Goal: Task Accomplishment & Management: Complete application form

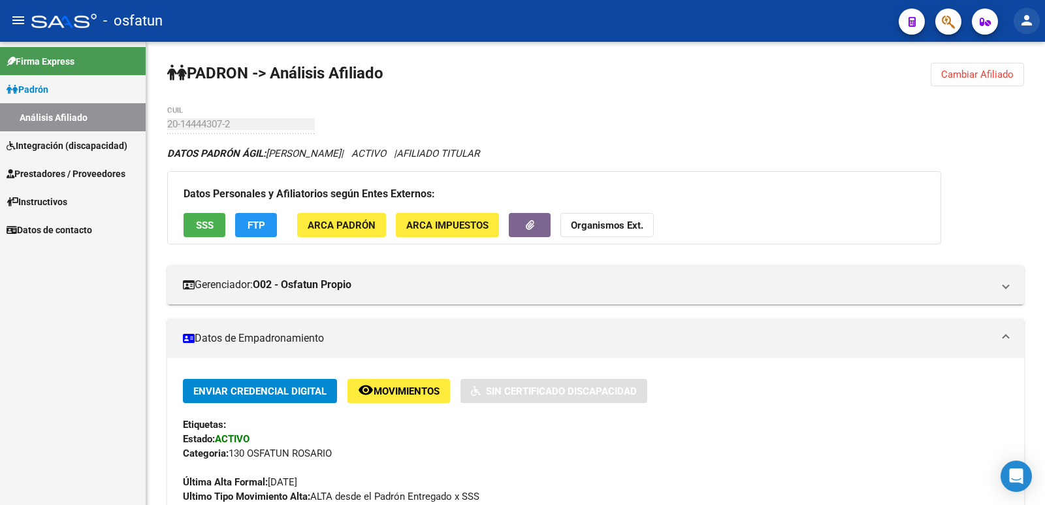
click at [1021, 18] on mat-icon "person" at bounding box center [1026, 20] width 16 height 16
click at [1005, 55] on button "person Mi Perfil" at bounding box center [1000, 54] width 80 height 31
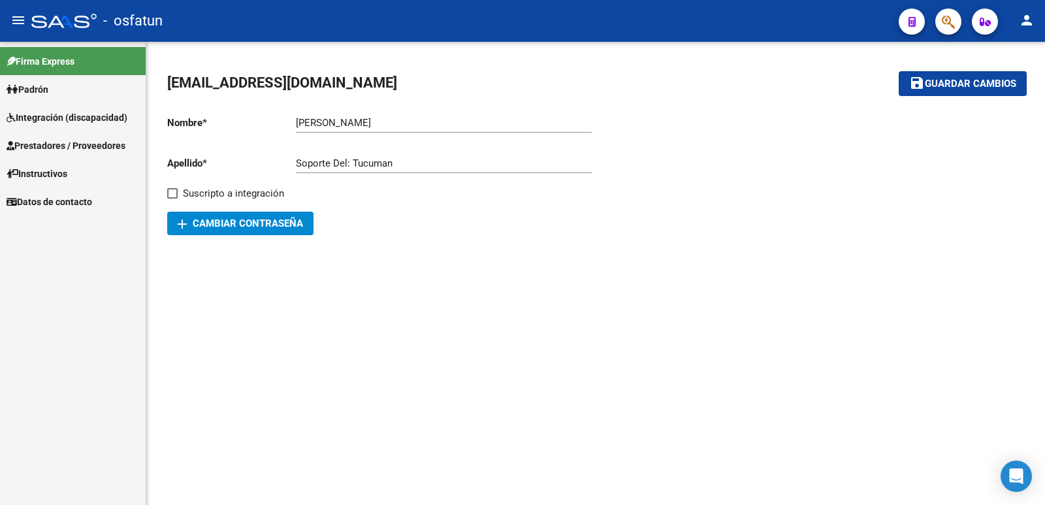
click at [70, 134] on link "Prestadores / Proveedores" at bounding box center [73, 145] width 146 height 28
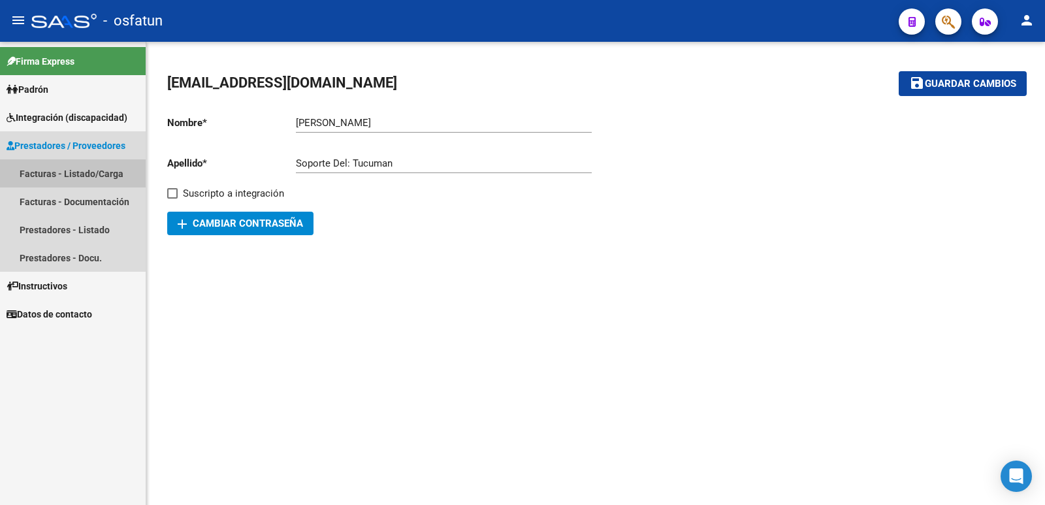
click at [59, 169] on link "Facturas - Listado/Carga" at bounding box center [73, 173] width 146 height 28
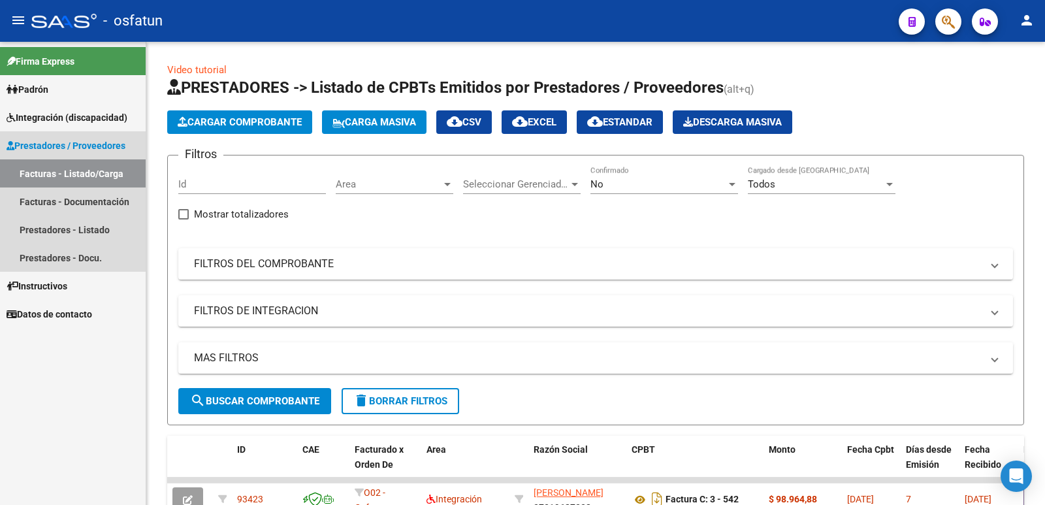
click at [65, 142] on span "Prestadores / Proveedores" at bounding box center [66, 145] width 119 height 14
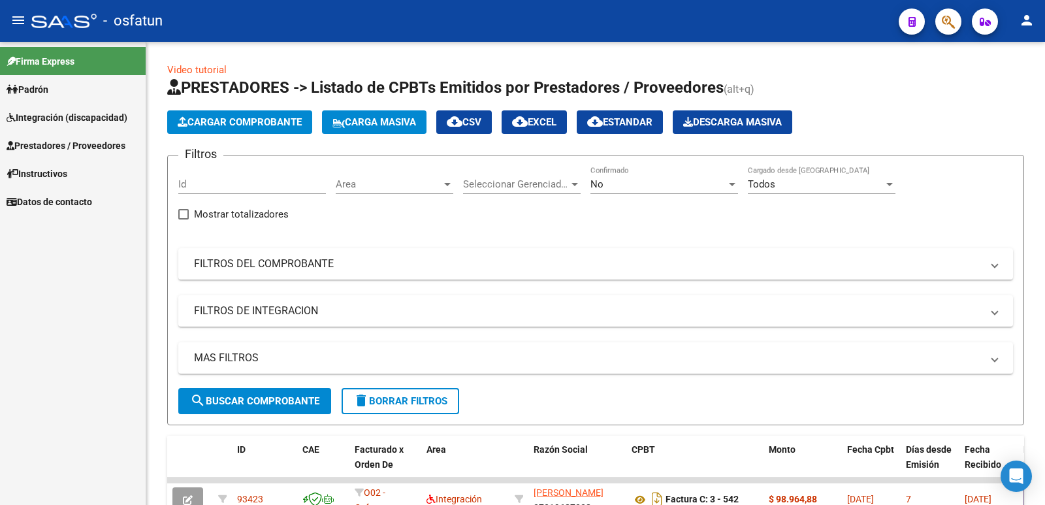
click at [83, 140] on span "Prestadores / Proveedores" at bounding box center [66, 145] width 119 height 14
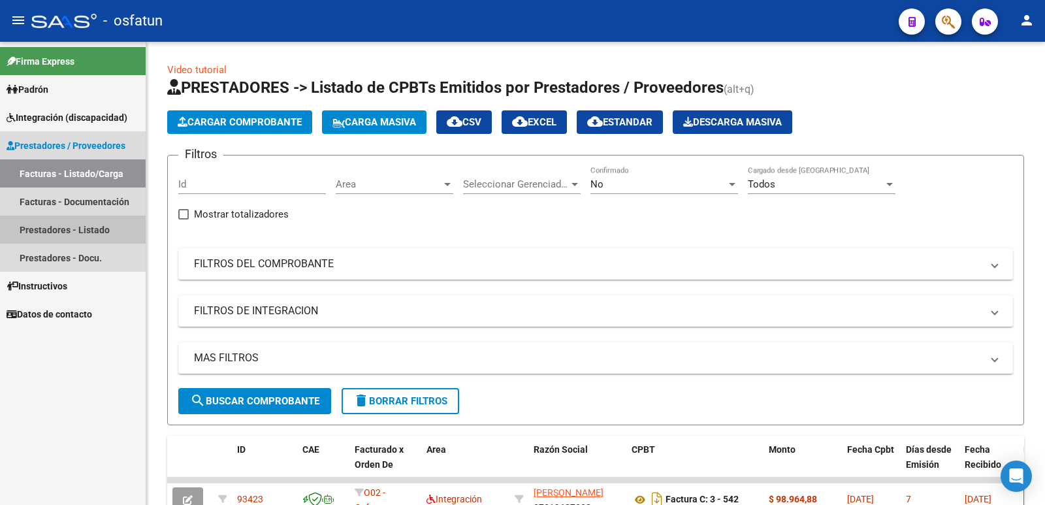
click at [57, 230] on link "Prestadores - Listado" at bounding box center [73, 229] width 146 height 28
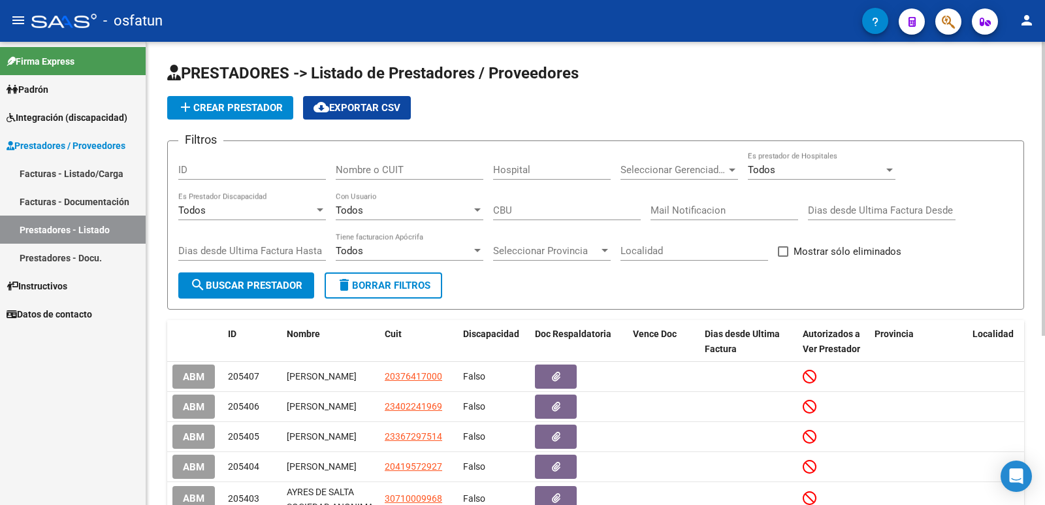
click at [365, 170] on input "Nombre o CUIT" at bounding box center [410, 170] width 148 height 12
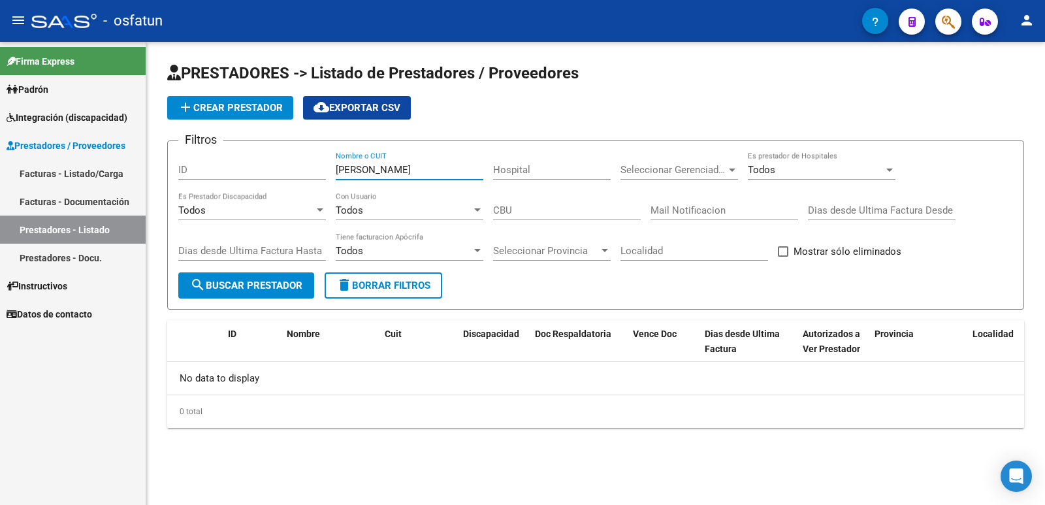
type input "[PERSON_NAME]"
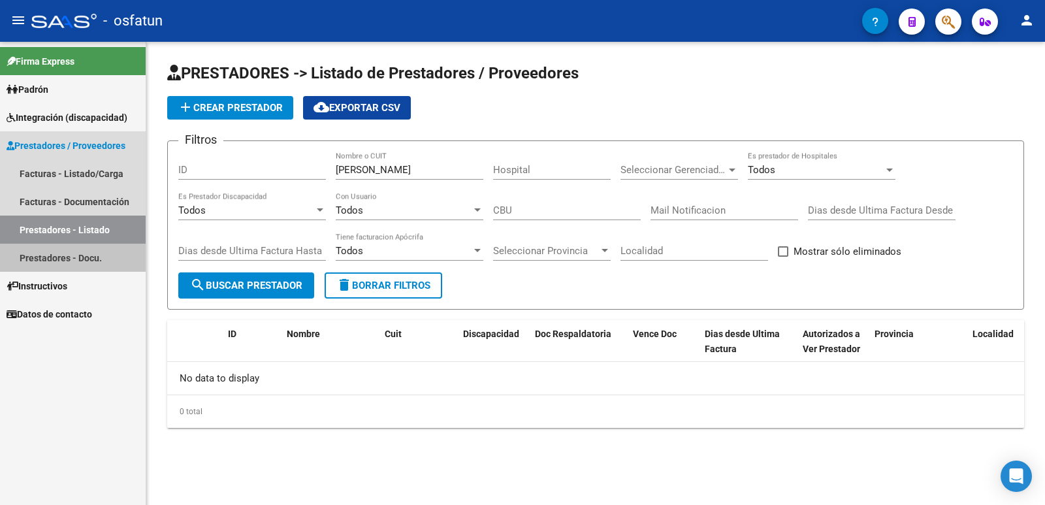
click at [29, 260] on link "Prestadores - Docu." at bounding box center [73, 258] width 146 height 28
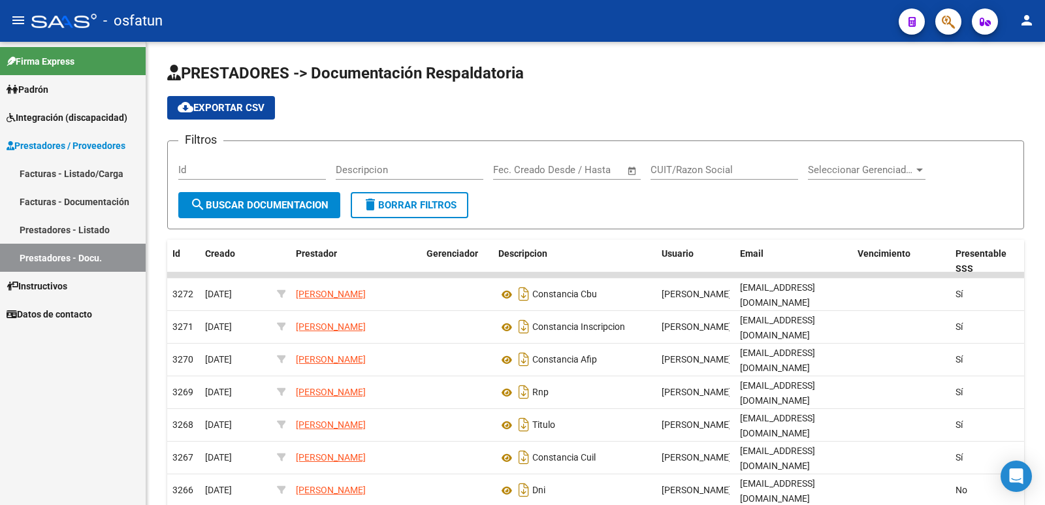
click at [57, 139] on span "Prestadores / Proveedores" at bounding box center [66, 145] width 119 height 14
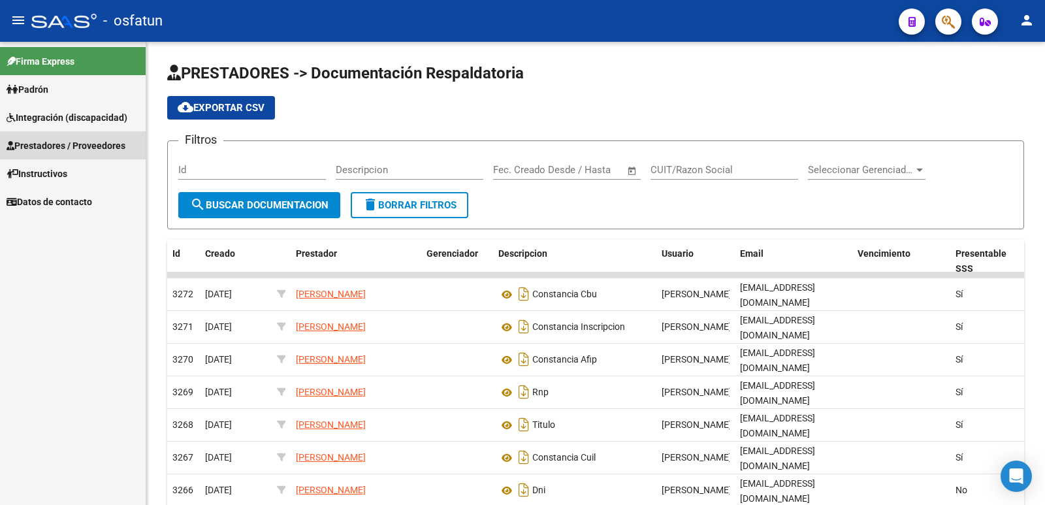
click at [57, 139] on span "Prestadores / Proveedores" at bounding box center [66, 145] width 119 height 14
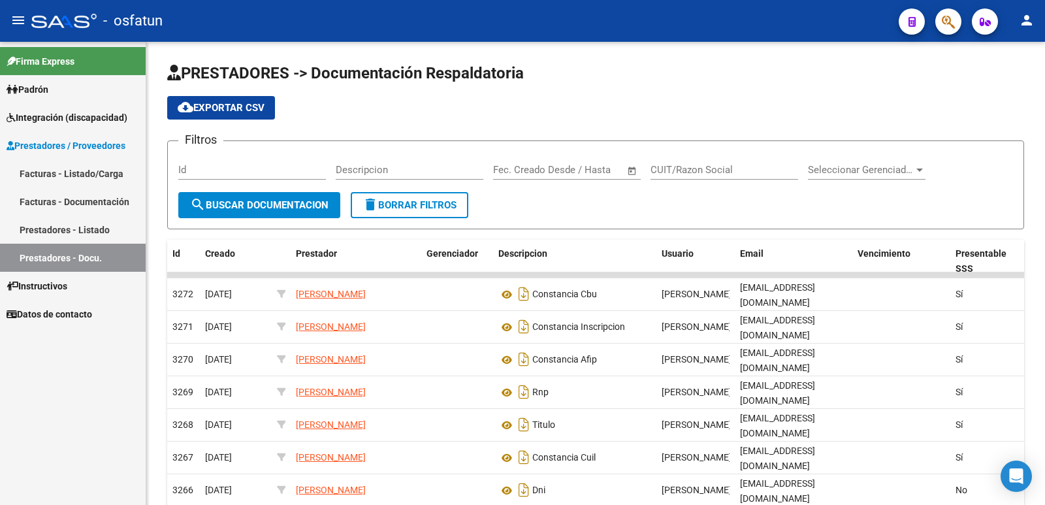
click at [57, 224] on link "Prestadores - Listado" at bounding box center [73, 229] width 146 height 28
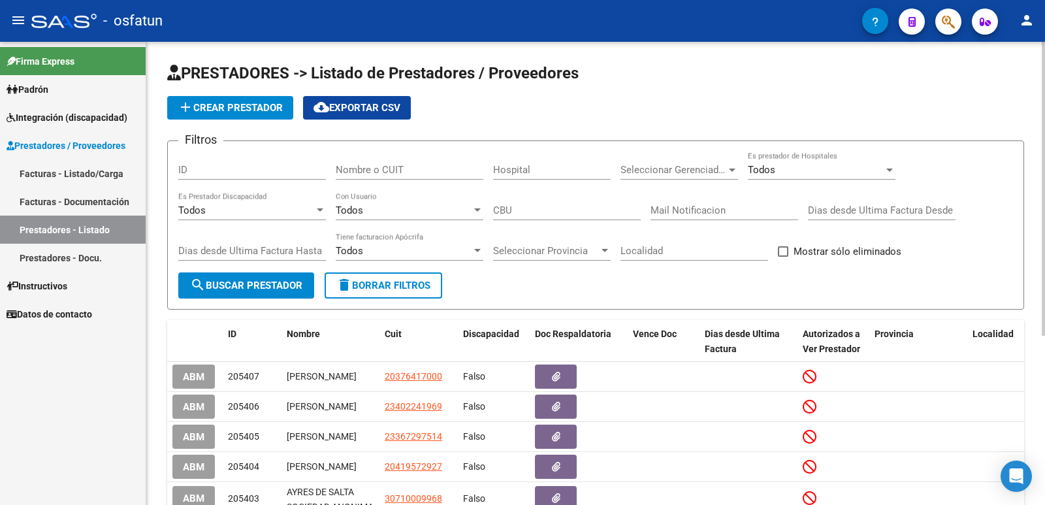
click at [367, 170] on input "Nombre o CUIT" at bounding box center [410, 170] width 148 height 12
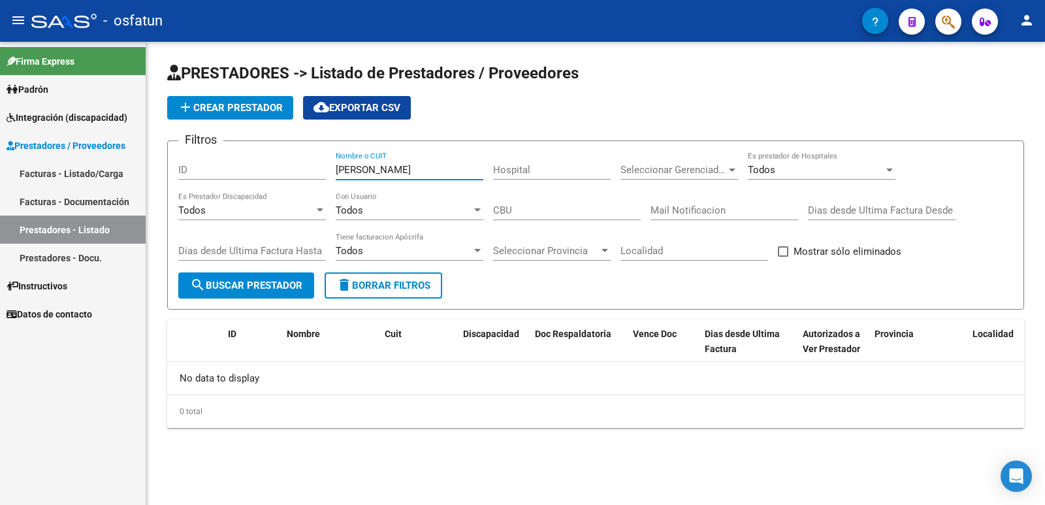
type input "[PERSON_NAME]"
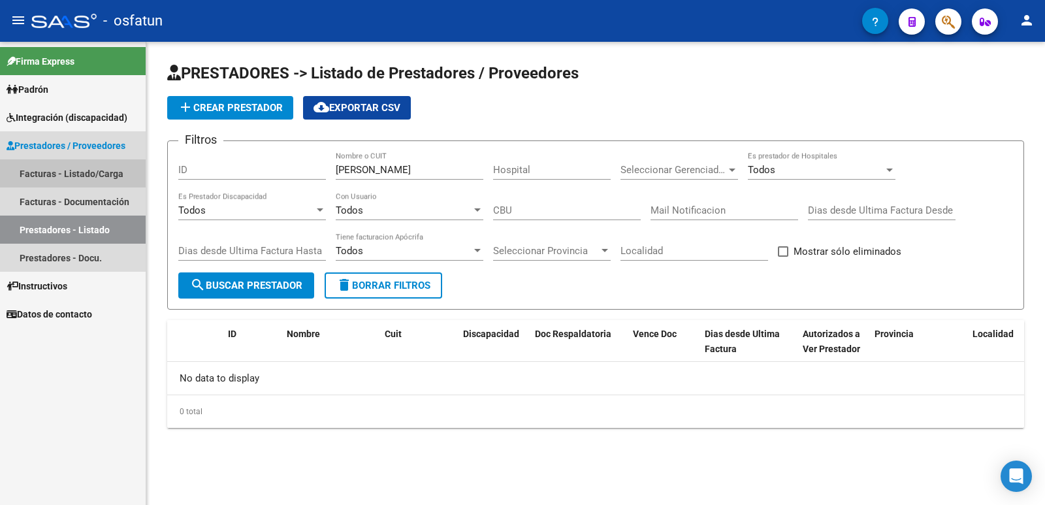
click at [56, 173] on link "Facturas - Listado/Carga" at bounding box center [73, 173] width 146 height 28
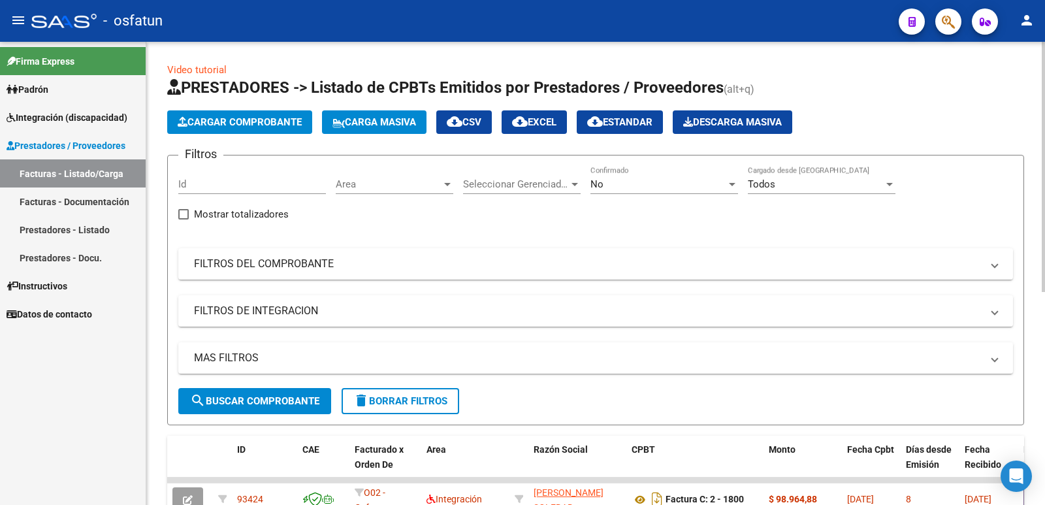
click at [267, 121] on span "Cargar Comprobante" at bounding box center [240, 122] width 124 height 12
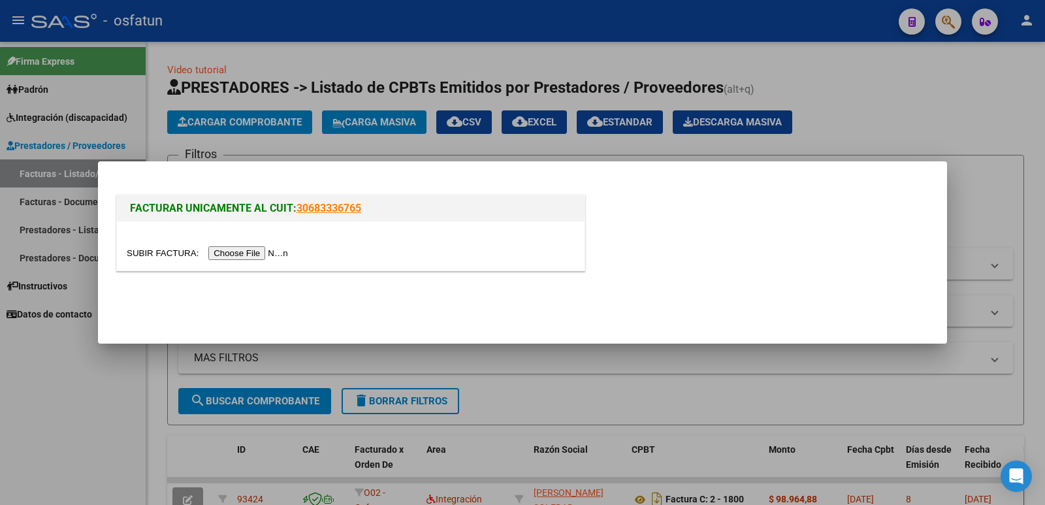
click at [255, 252] on input "file" at bounding box center [209, 253] width 165 height 14
click at [968, 131] on div at bounding box center [522, 252] width 1045 height 505
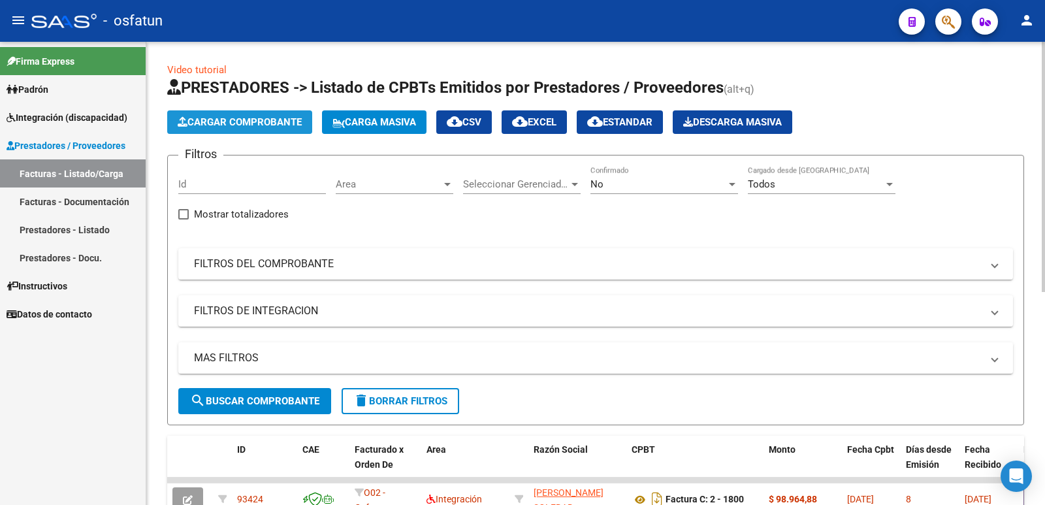
click at [230, 123] on span "Cargar Comprobante" at bounding box center [240, 122] width 124 height 12
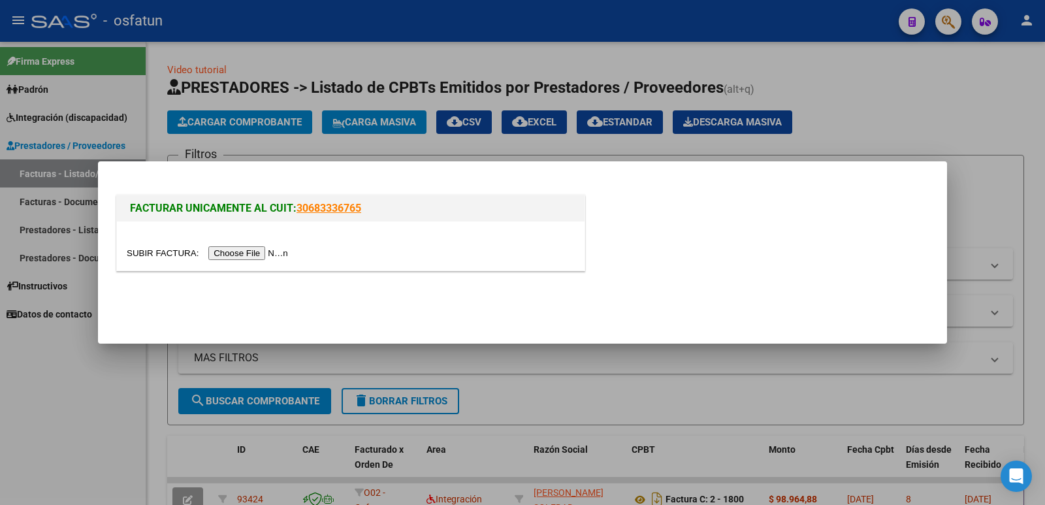
click at [255, 248] on input "file" at bounding box center [209, 253] width 165 height 14
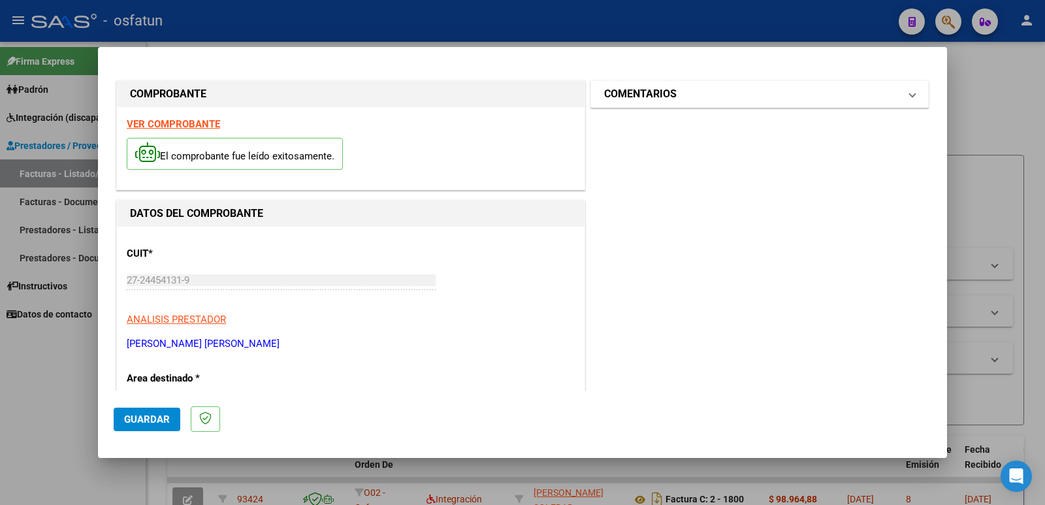
click at [669, 95] on h1 "COMENTARIOS" at bounding box center [640, 94] width 72 height 16
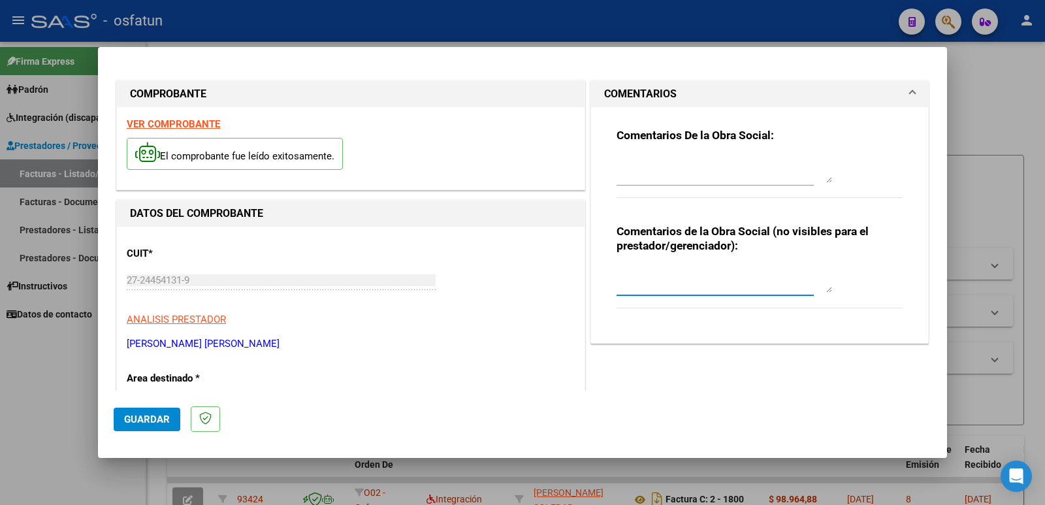
drag, startPoint x: 651, startPoint y: 280, endPoint x: 708, endPoint y: 251, distance: 64.2
click at [652, 280] on textarea at bounding box center [723, 279] width 215 height 26
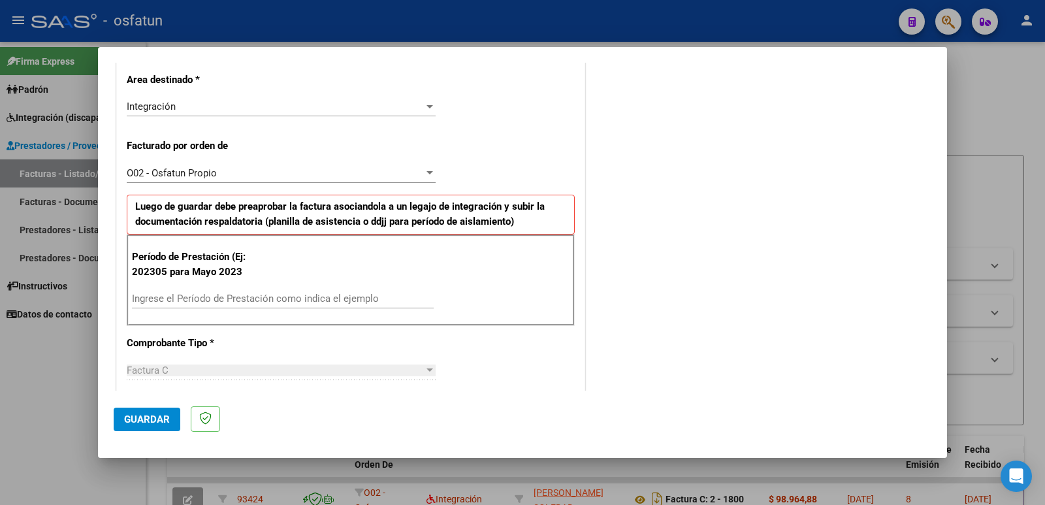
scroll to position [392, 0]
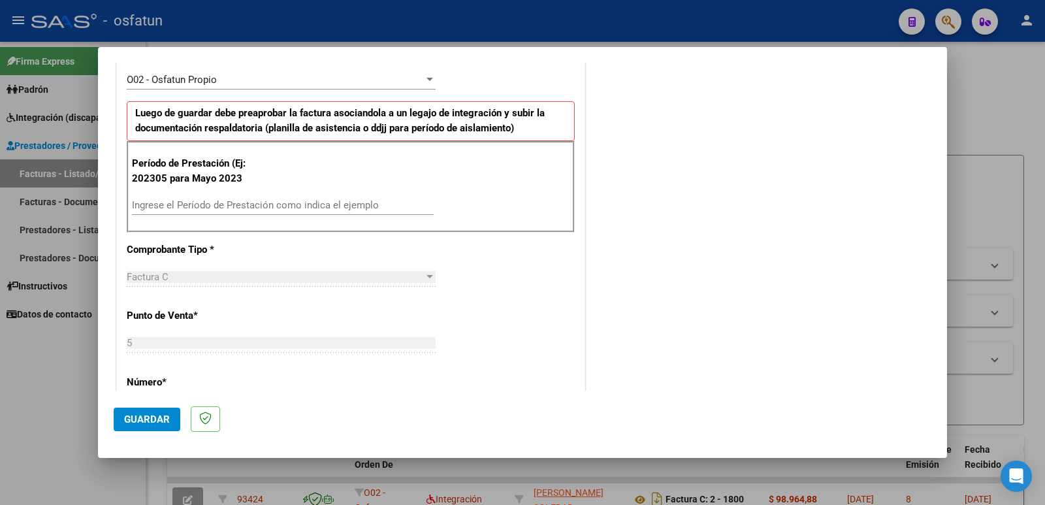
type textarea "Fc Cargada por [PERSON_NAME]. [PERSON_NAME] / sin verificación de legajo"
click at [183, 206] on input "Ingrese el Período de Prestación como indica el ejemplo" at bounding box center [283, 205] width 302 height 12
type input "202507"
click at [131, 418] on span "Guardar" at bounding box center [147, 419] width 46 height 12
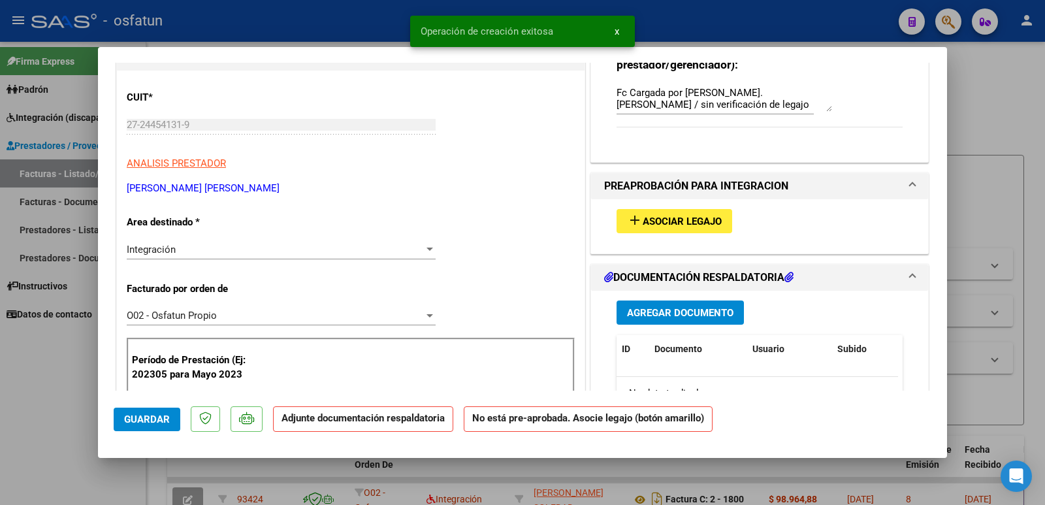
scroll to position [196, 0]
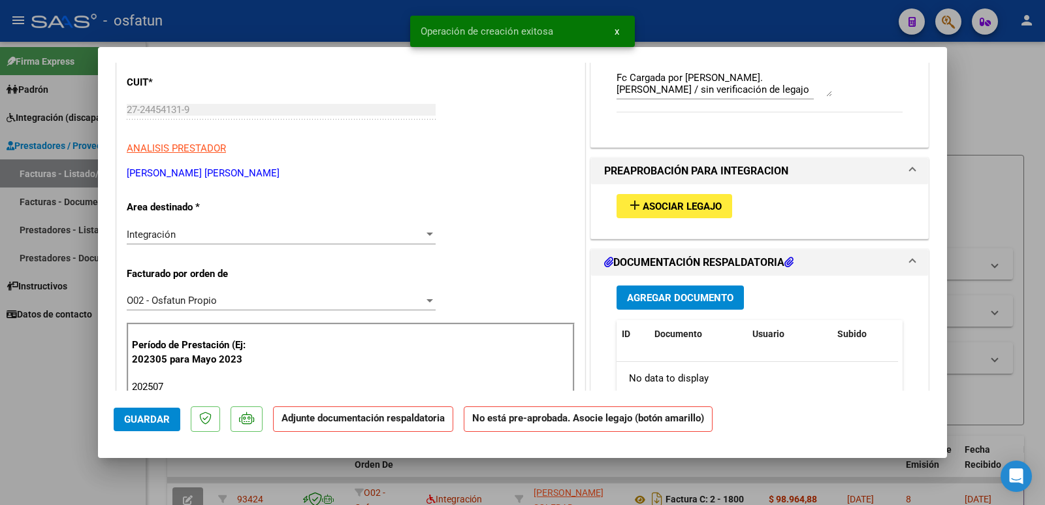
click at [674, 203] on span "Asociar Legajo" at bounding box center [681, 206] width 79 height 12
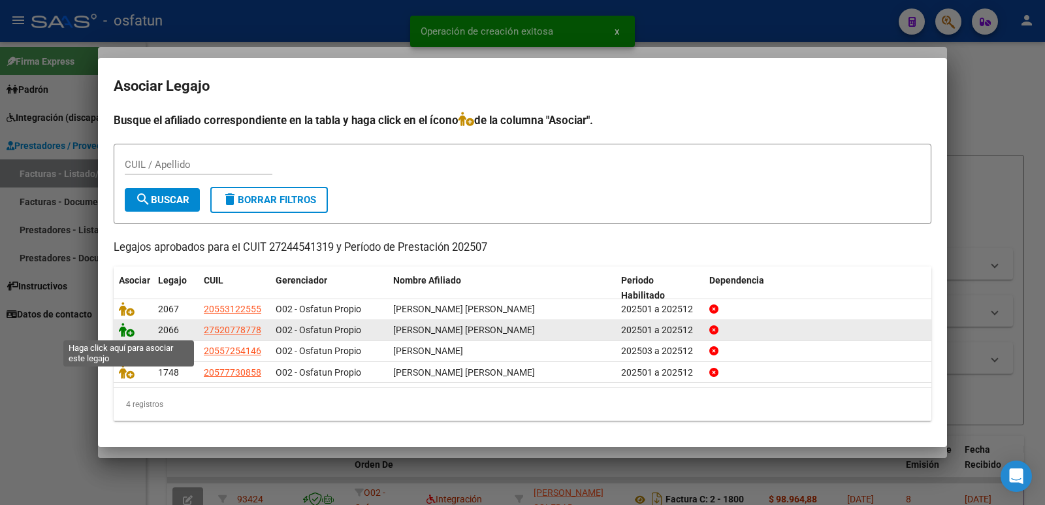
click at [122, 334] on icon at bounding box center [127, 330] width 16 height 14
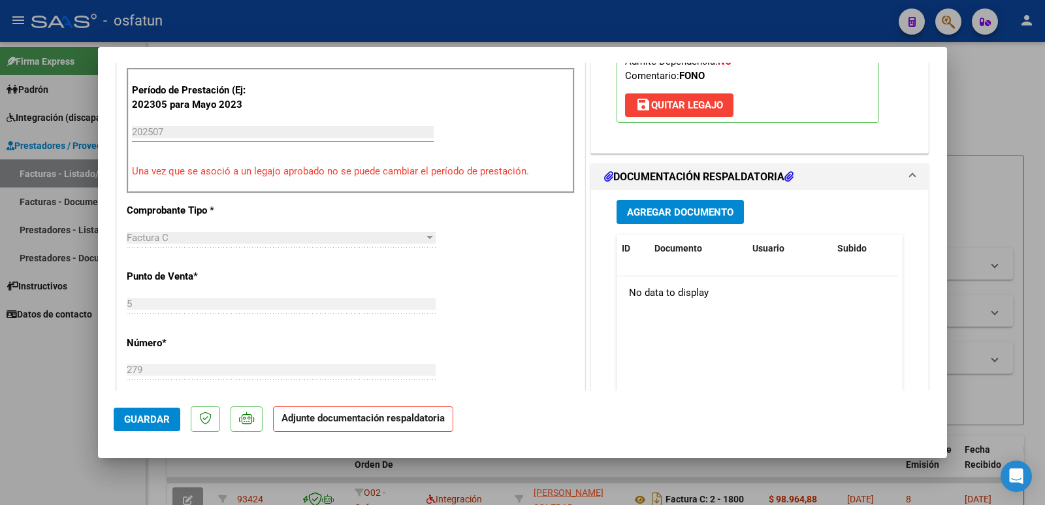
scroll to position [457, 0]
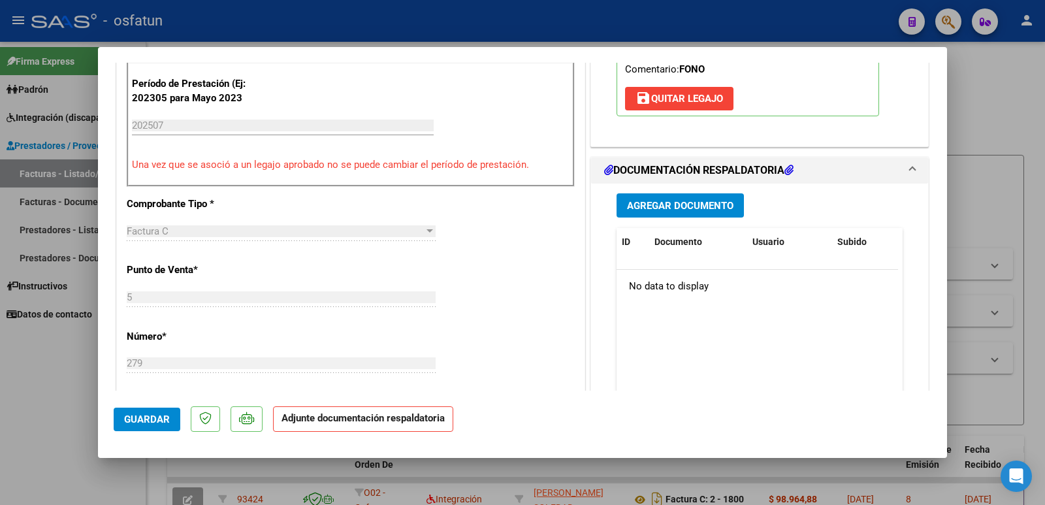
click at [669, 213] on button "Agregar Documento" at bounding box center [679, 205] width 127 height 24
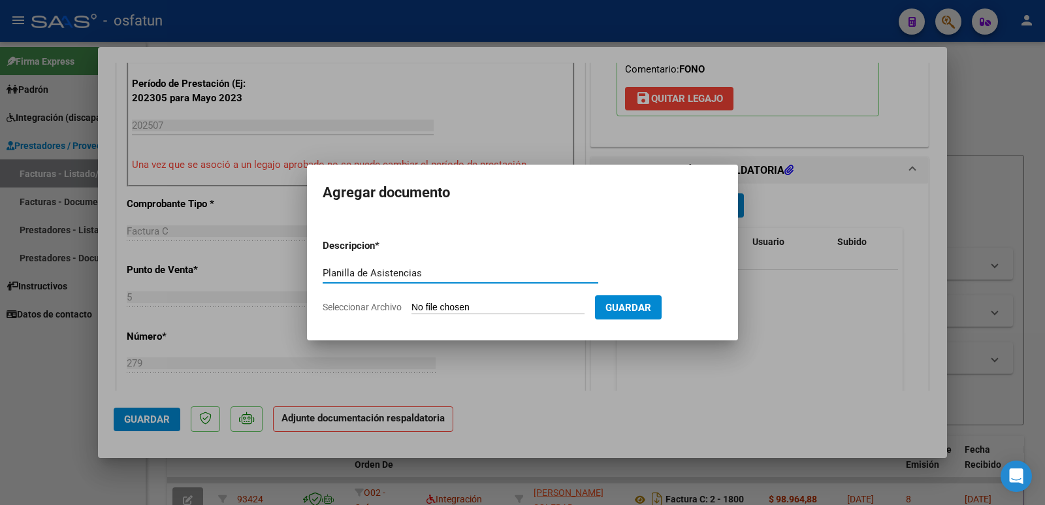
type input "Planilla de Asistencias"
click at [468, 310] on input "Seleccionar Archivo" at bounding box center [497, 308] width 173 height 12
type input "C:\fakepath\Planilla [PERSON_NAME] [DATE].pdf"
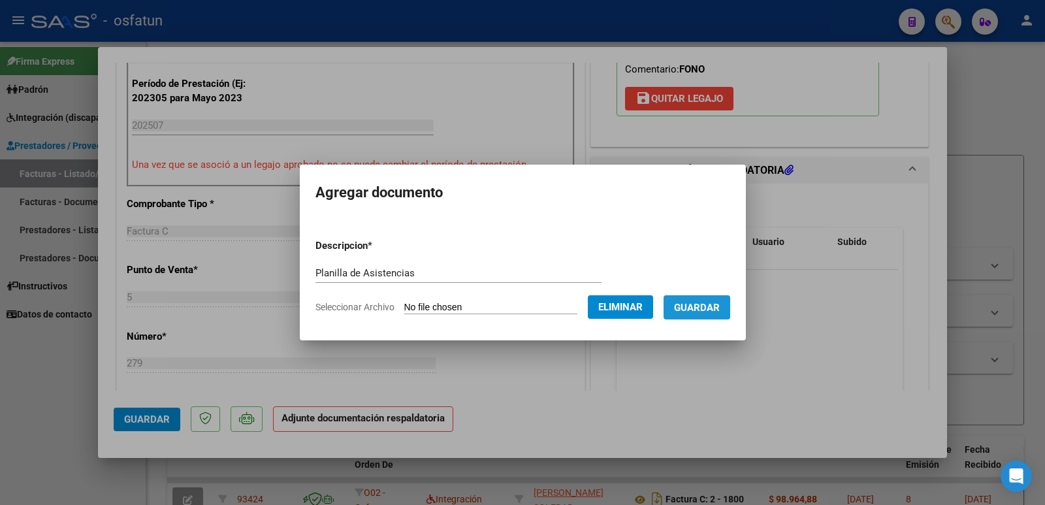
click at [710, 310] on span "Guardar" at bounding box center [697, 308] width 46 height 12
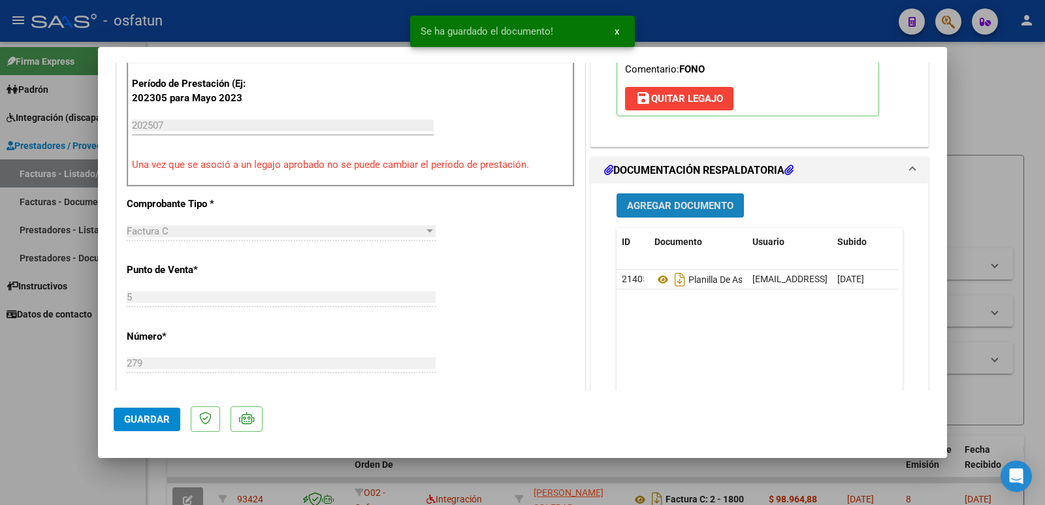
click at [672, 208] on span "Agregar Documento" at bounding box center [680, 206] width 106 height 12
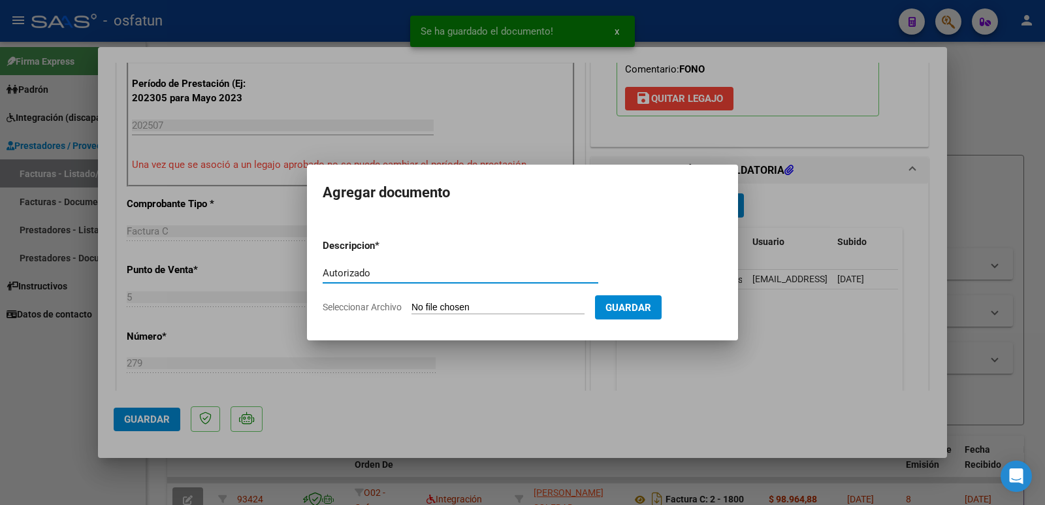
type input "Autorizado"
click at [456, 307] on input "Seleccionar Archivo" at bounding box center [497, 308] width 173 height 12
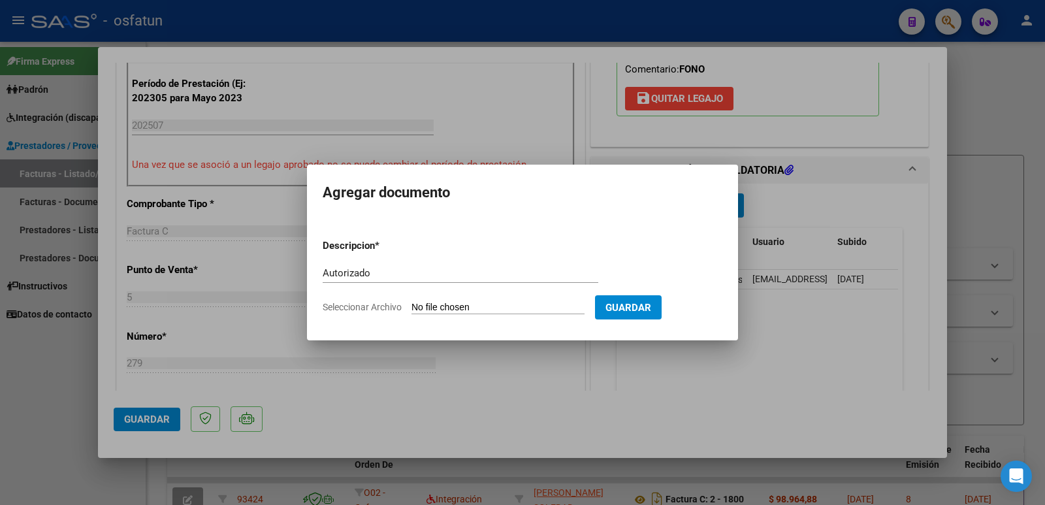
type input "C:\fakepath\Autorizado.pdf"
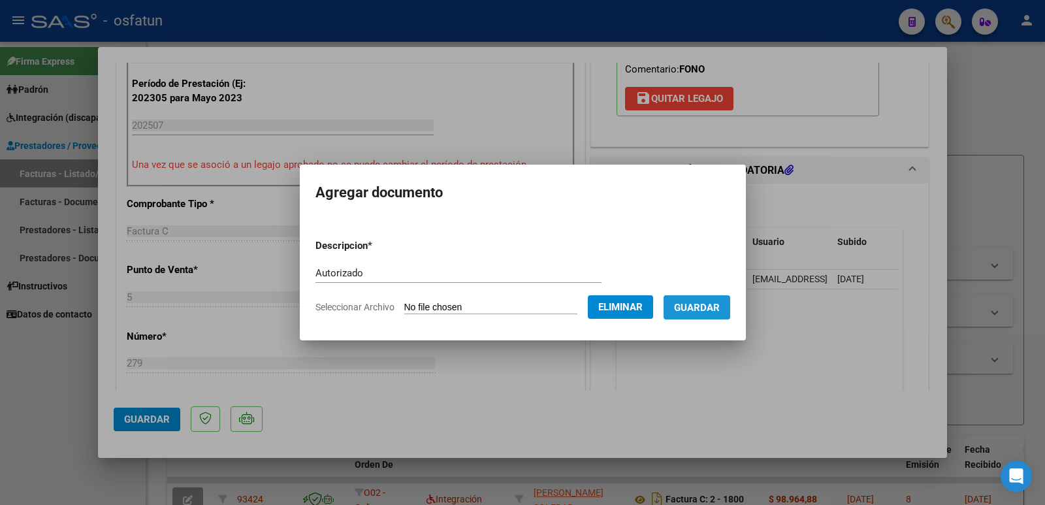
click at [719, 312] on span "Guardar" at bounding box center [697, 308] width 46 height 12
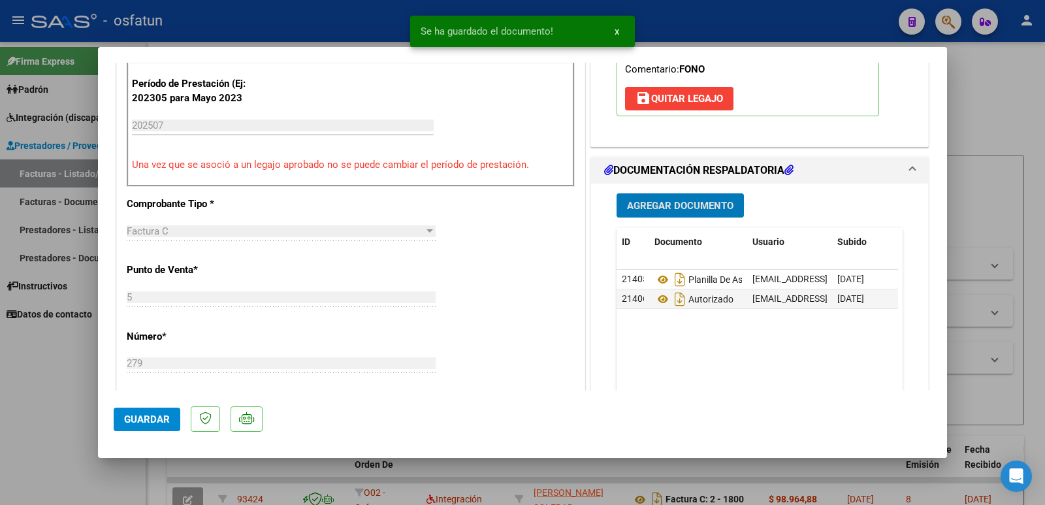
click at [123, 413] on button "Guardar" at bounding box center [147, 419] width 67 height 24
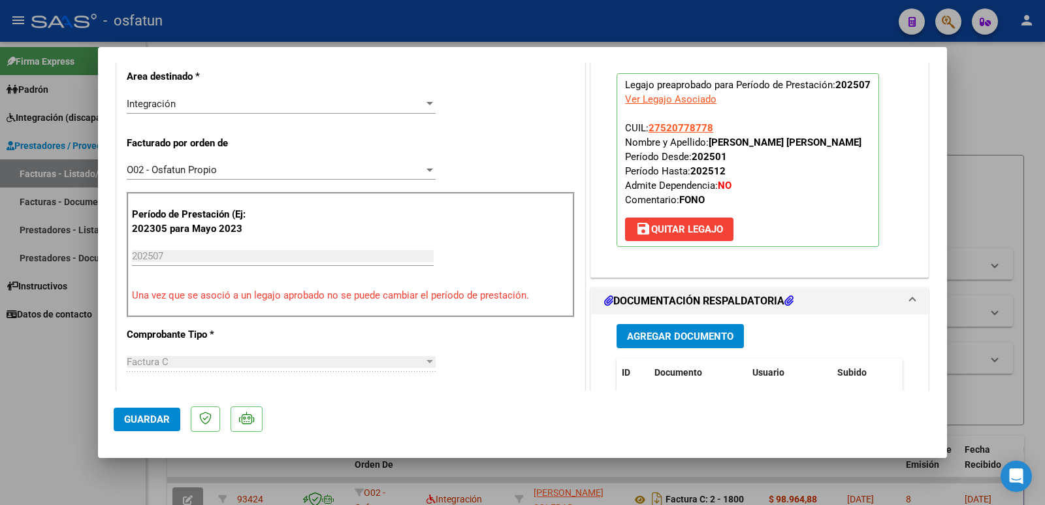
scroll to position [196, 0]
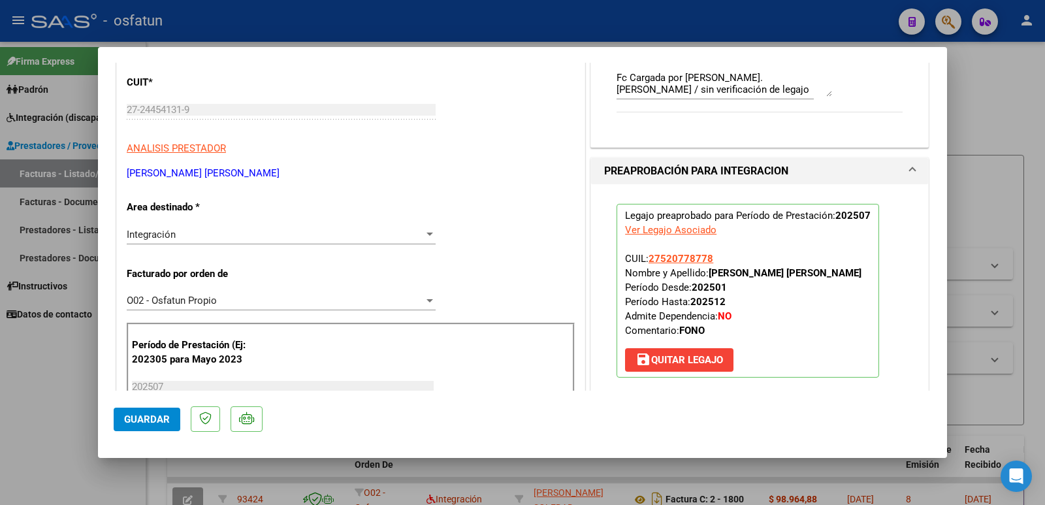
drag, startPoint x: 125, startPoint y: 166, endPoint x: 240, endPoint y: 175, distance: 115.2
copy p "[PERSON_NAME] [PERSON_NAME]"
click at [135, 417] on span "Guardar" at bounding box center [147, 419] width 46 height 12
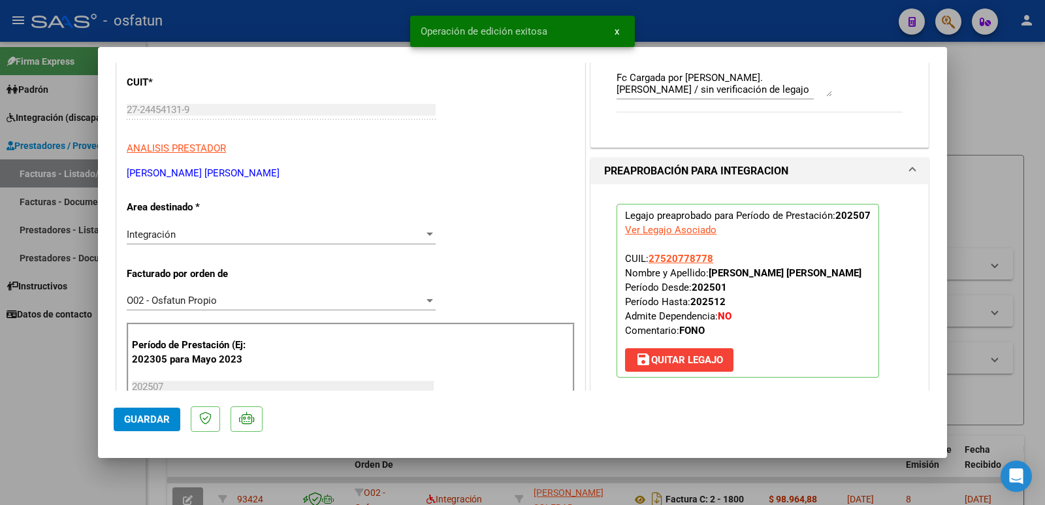
click at [0, 403] on div at bounding box center [522, 252] width 1045 height 505
type input "$ 0,00"
